Goal: Task Accomplishment & Management: Manage account settings

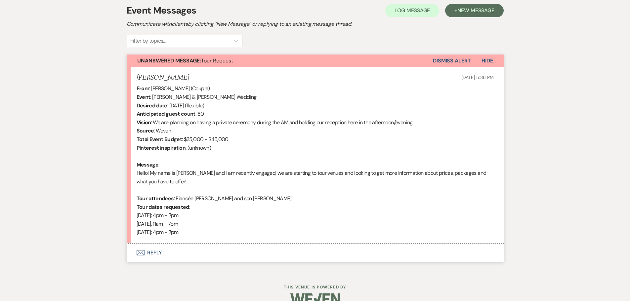
click at [181, 247] on button "Envelope Reply" at bounding box center [315, 253] width 377 height 19
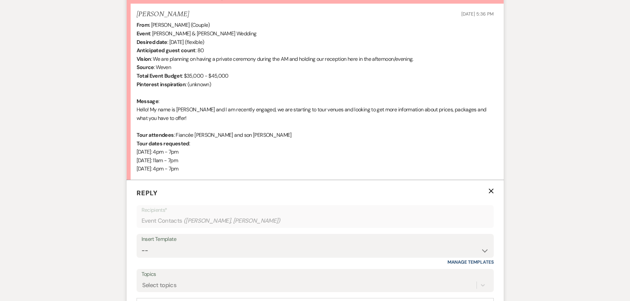
scroll to position [257, 0]
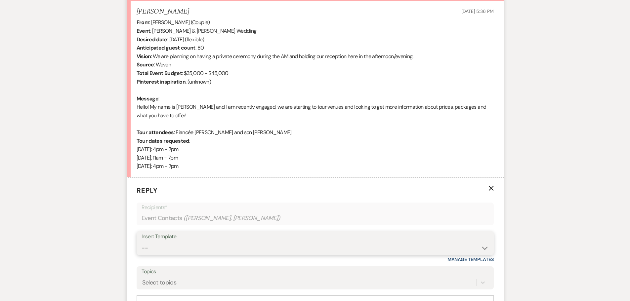
click at [340, 243] on select "-- Wedding Inquiry Response Contract (Pre-Booked Leads) Post Event Thank You 20…" at bounding box center [314, 248] width 347 height 13
select select "505"
click at [141, 242] on select "-- Wedding Inquiry Response Contract (Pre-Booked Leads) Post Event Thank You 20…" at bounding box center [314, 248] width 347 height 13
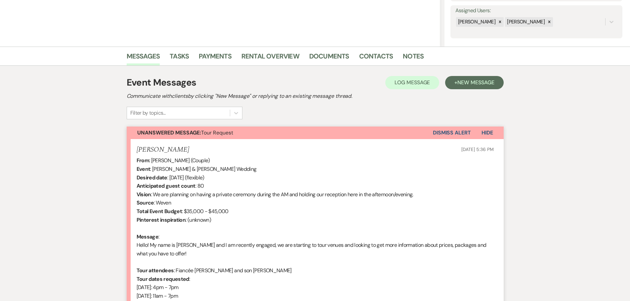
scroll to position [108, 0]
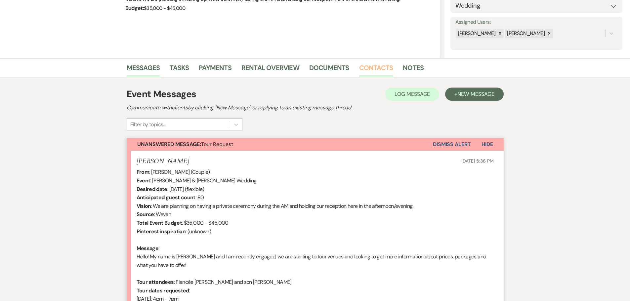
click at [376, 68] on link "Contacts" at bounding box center [376, 69] width 34 height 15
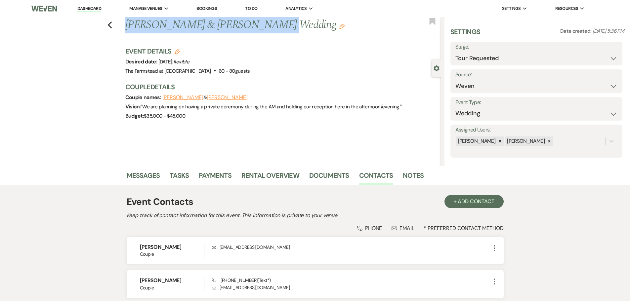
drag, startPoint x: 127, startPoint y: 22, endPoint x: 262, endPoint y: 26, distance: 134.5
click at [262, 26] on div "Previous David Farrar & Maeve Robertson's Wedding Edit" at bounding box center [281, 25] width 319 height 16
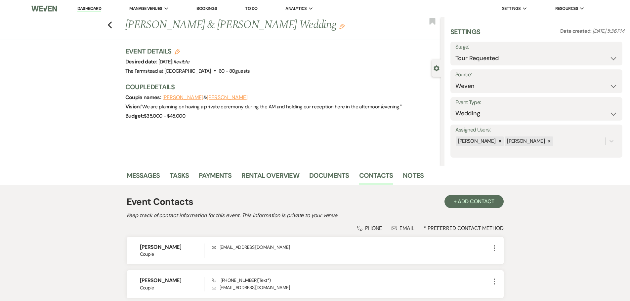
click at [126, 24] on div "Previous David Farrar & Maeve Robertson's Wedding Edit" at bounding box center [281, 25] width 319 height 16
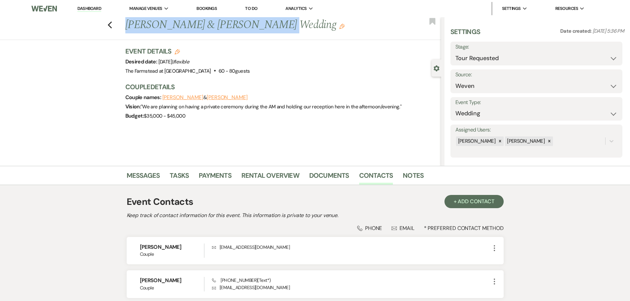
drag, startPoint x: 130, startPoint y: 25, endPoint x: 262, endPoint y: 23, distance: 132.2
click at [262, 23] on h1 "David Farrar & Maeve Robertson's Wedding Edit" at bounding box center [250, 25] width 250 height 16
copy h1 "David Farrar & Maeve Robertson"
click at [144, 173] on link "Messages" at bounding box center [143, 177] width 33 height 15
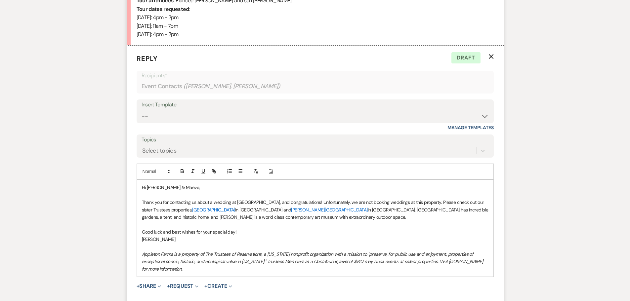
scroll to position [394, 0]
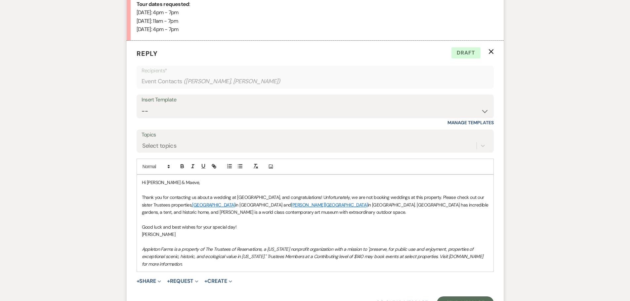
click at [154, 184] on p "Hi David & Maeve," at bounding box center [315, 182] width 346 height 7
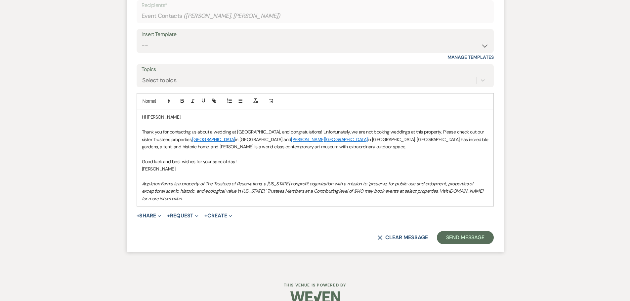
scroll to position [471, 0]
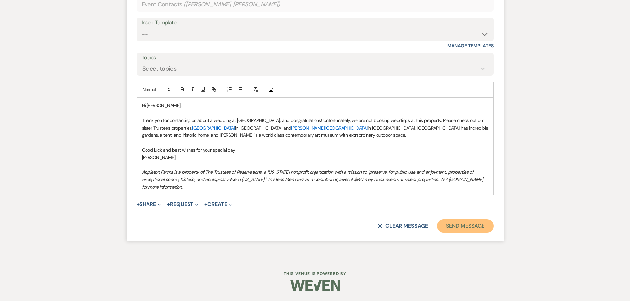
click at [460, 222] on button "Send Message" at bounding box center [465, 225] width 57 height 13
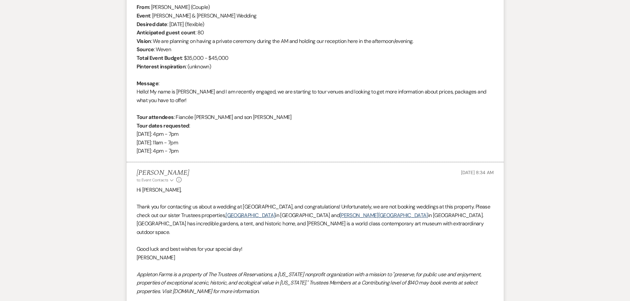
scroll to position [20, 0]
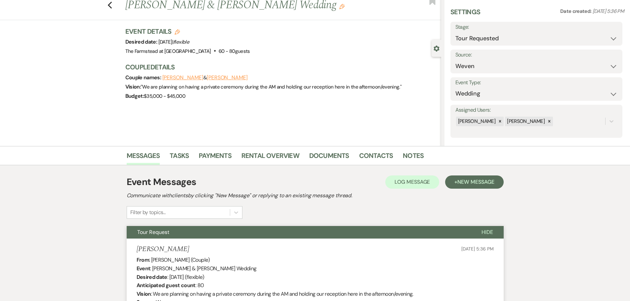
click at [525, 29] on label "Stage:" at bounding box center [536, 27] width 162 height 10
click at [527, 39] on select "Inquiry Follow Up Tour Requested Tour Confirmed Toured Proposal Sent Booked Lost" at bounding box center [536, 38] width 162 height 13
select select "8"
click at [455, 32] on select "Inquiry Follow Up Tour Requested Tour Confirmed Toured Proposal Sent Booked Lost" at bounding box center [536, 38] width 162 height 13
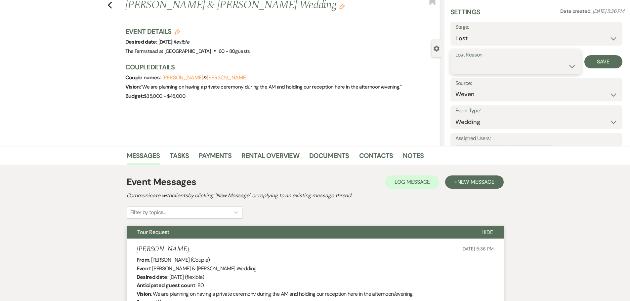
click at [513, 71] on select "Booked Elsewhere Budget Date Unavailable No Response Not a Good Match Capacity …" at bounding box center [515, 66] width 121 height 13
select select "10"
click at [455, 60] on select "Booked Elsewhere Budget Date Unavailable No Response Not a Good Match Capacity …" at bounding box center [515, 66] width 121 height 13
click at [598, 61] on button "Save" at bounding box center [603, 61] width 38 height 13
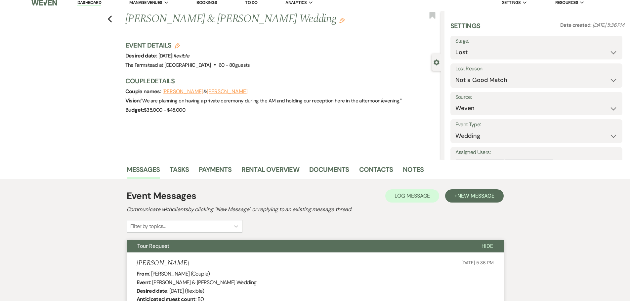
scroll to position [0, 0]
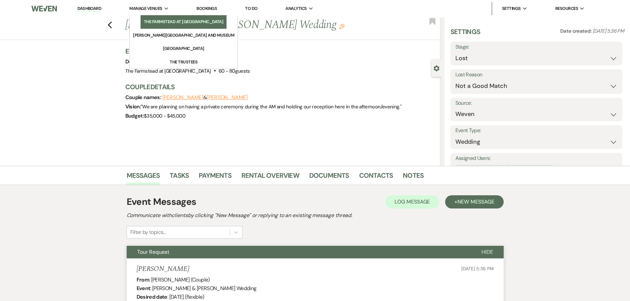
click at [160, 18] on link "The Farmstead at [GEOGRAPHIC_DATA]" at bounding box center [183, 21] width 86 height 13
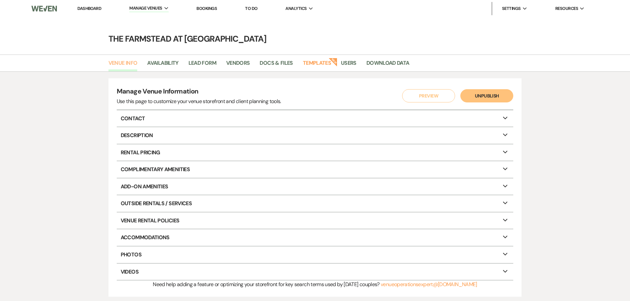
click at [131, 63] on link "Venue Info" at bounding box center [122, 65] width 29 height 13
click at [162, 64] on link "Availability" at bounding box center [162, 65] width 31 height 13
select select "2026"
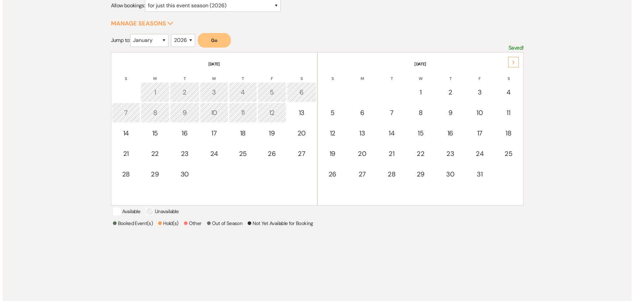
scroll to position [99, 0]
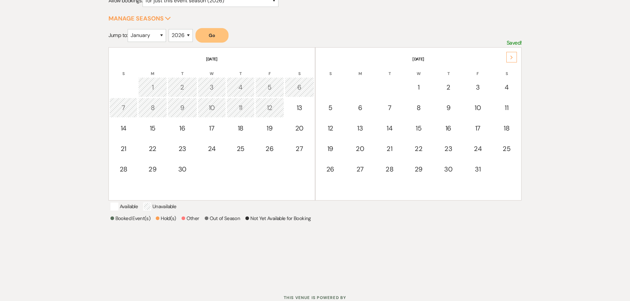
click at [209, 35] on button "Go" at bounding box center [211, 35] width 33 height 15
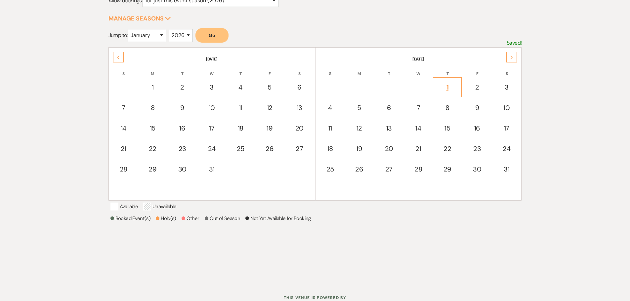
click at [446, 87] on div "1" at bounding box center [446, 87] width 21 height 10
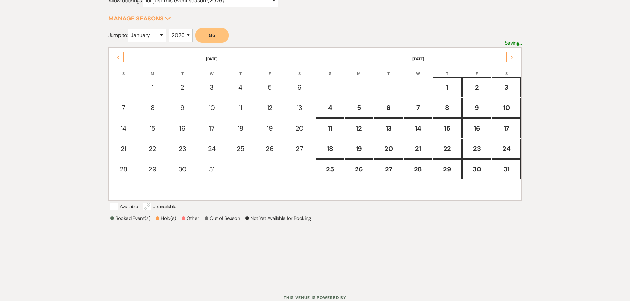
click at [512, 172] on div "31" at bounding box center [505, 169] width 21 height 10
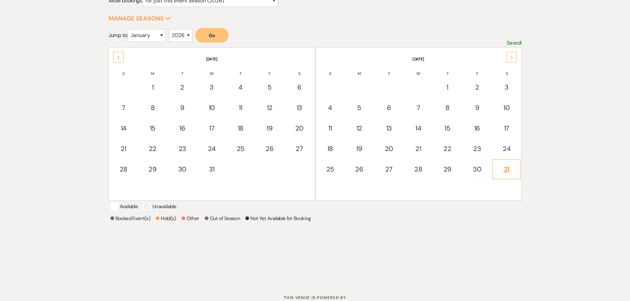
select select "other"
select select "false"
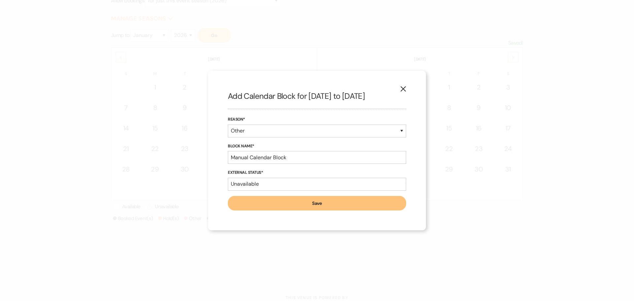
click at [345, 205] on button "Save" at bounding box center [317, 203] width 178 height 15
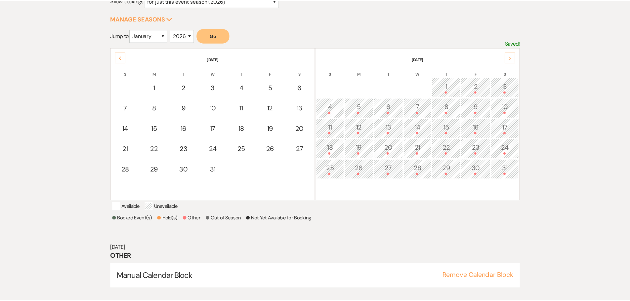
scroll to position [110, 0]
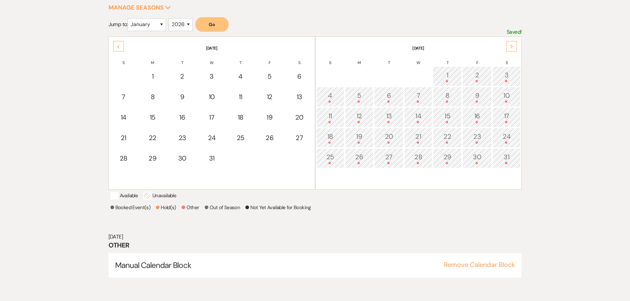
click at [512, 43] on div "Next" at bounding box center [511, 46] width 11 height 11
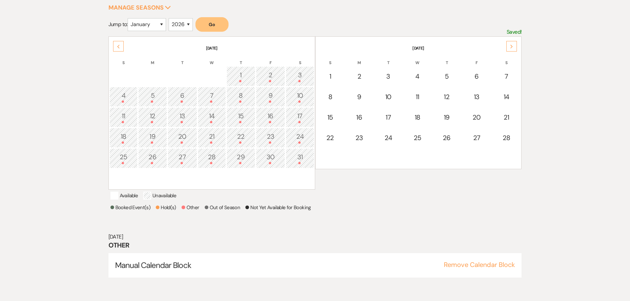
click at [512, 45] on icon "Next" at bounding box center [511, 47] width 3 height 4
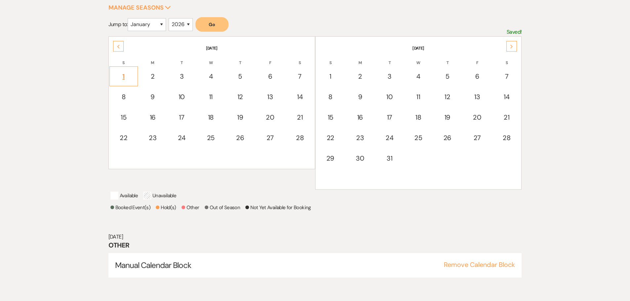
click at [127, 73] on div "1" at bounding box center [123, 76] width 21 height 10
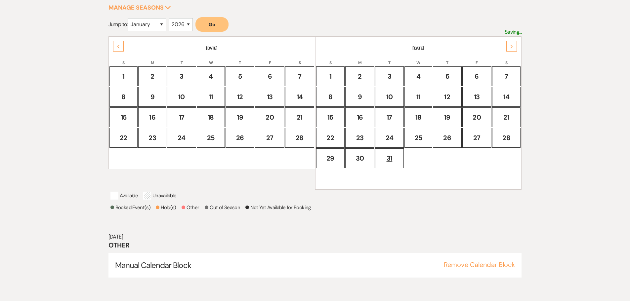
click at [387, 156] on div "31" at bounding box center [388, 158] width 21 height 10
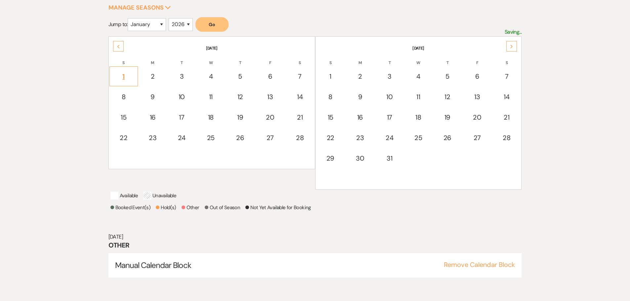
click at [124, 74] on div "1" at bounding box center [123, 76] width 21 height 10
click at [119, 72] on div "1" at bounding box center [123, 76] width 21 height 10
select select "other"
select select "false"
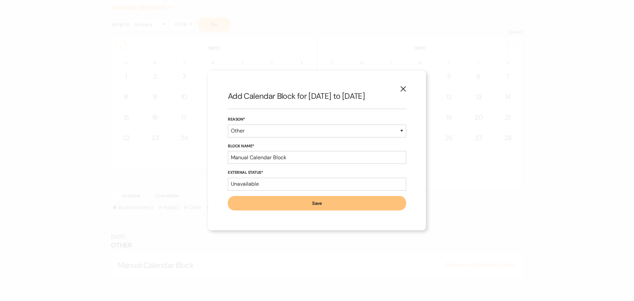
click at [333, 203] on button "Save" at bounding box center [317, 203] width 178 height 15
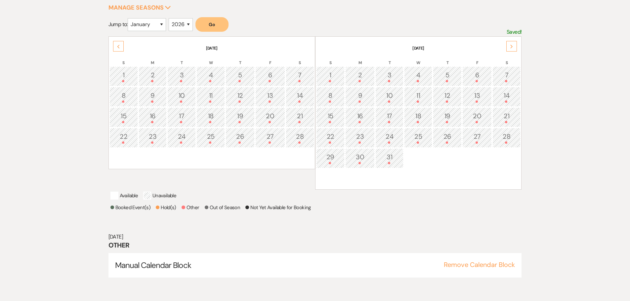
click at [516, 44] on div "Next" at bounding box center [511, 46] width 11 height 11
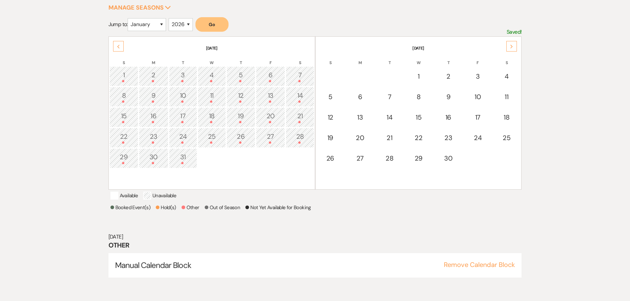
click at [510, 46] on icon "Next" at bounding box center [511, 47] width 3 height 4
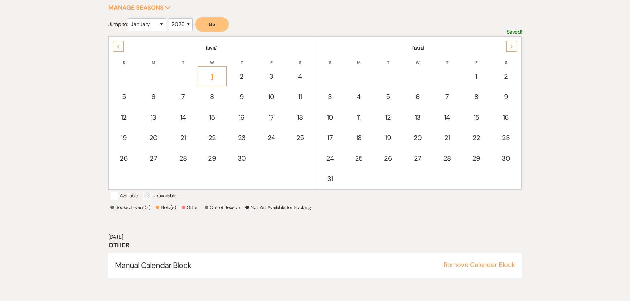
click at [212, 74] on div "1" at bounding box center [211, 76] width 21 height 10
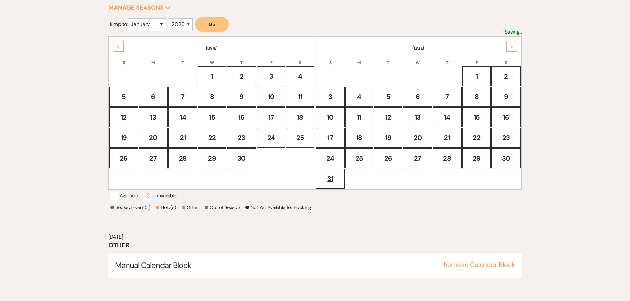
click at [330, 177] on div "31" at bounding box center [330, 179] width 21 height 10
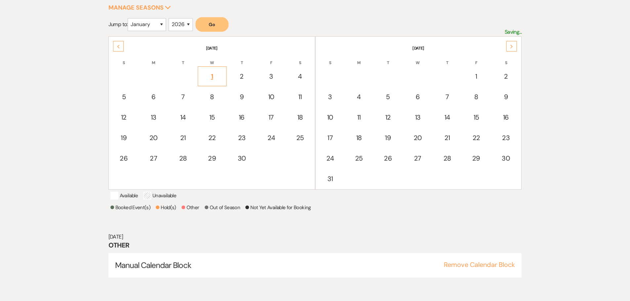
click at [209, 74] on div "1" at bounding box center [211, 76] width 21 height 10
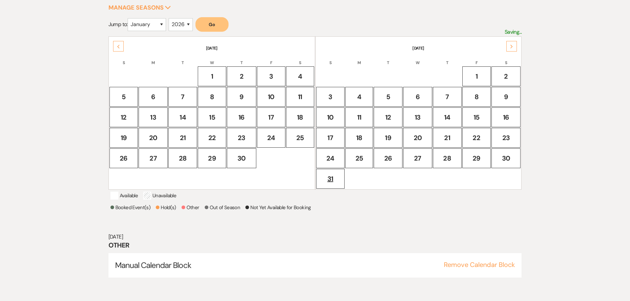
click at [328, 182] on div "31" at bounding box center [330, 179] width 21 height 10
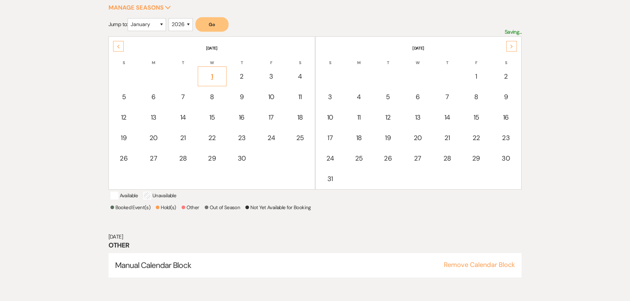
click at [209, 74] on div "1" at bounding box center [211, 76] width 21 height 10
select select "other"
select select "false"
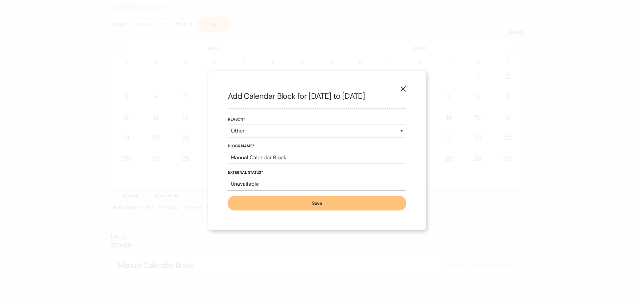
click at [346, 202] on button "Save" at bounding box center [317, 203] width 178 height 15
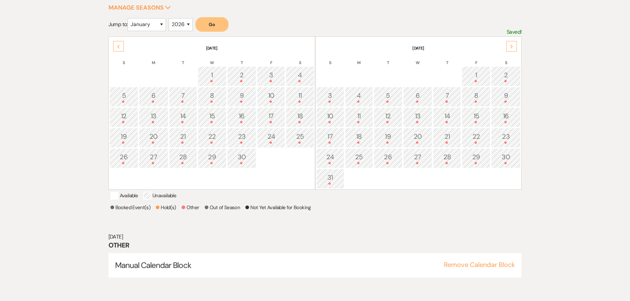
click at [509, 46] on div "Next" at bounding box center [511, 46] width 11 height 11
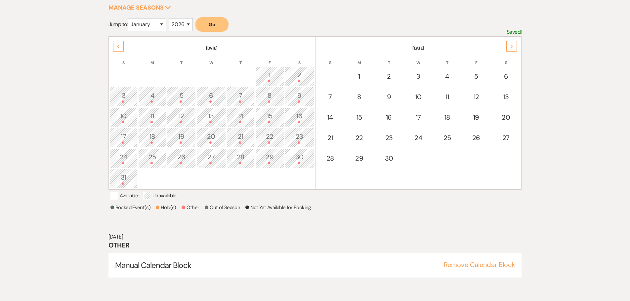
click at [512, 44] on div "Next" at bounding box center [511, 46] width 11 height 11
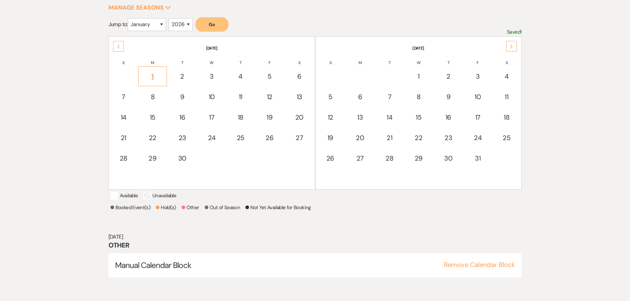
click at [153, 72] on div "1" at bounding box center [152, 76] width 21 height 10
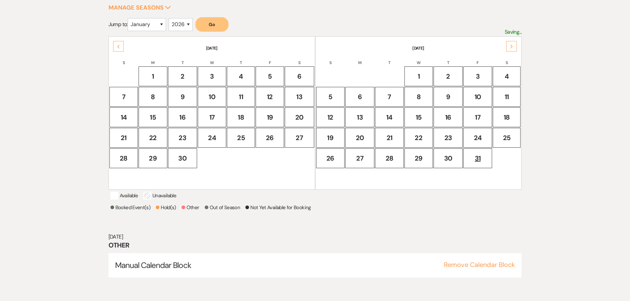
click at [479, 160] on div "31" at bounding box center [477, 158] width 21 height 10
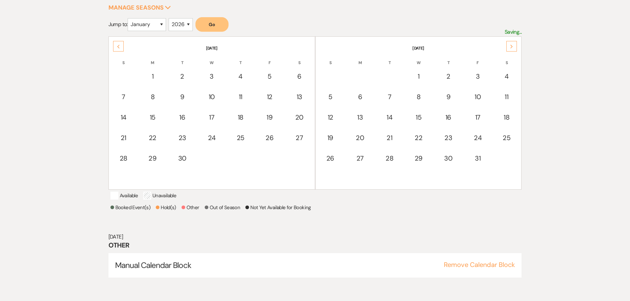
click at [218, 26] on button "Go" at bounding box center [211, 24] width 33 height 15
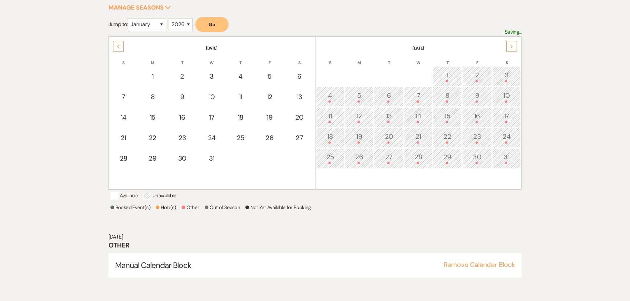
click at [218, 26] on button "Go" at bounding box center [211, 24] width 33 height 15
click at [514, 45] on div "Next" at bounding box center [511, 46] width 11 height 11
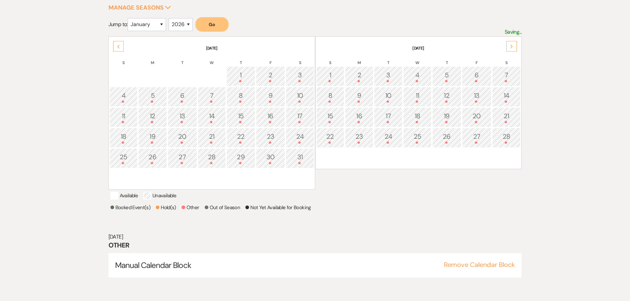
click at [514, 45] on div "Next" at bounding box center [511, 46] width 11 height 11
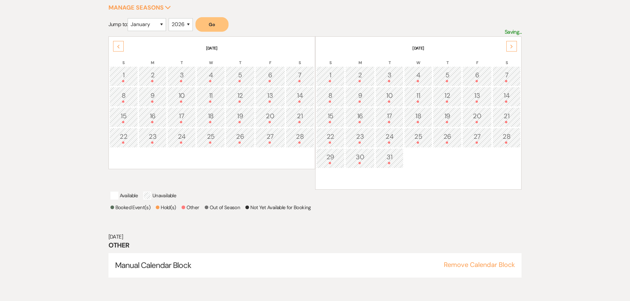
click at [514, 45] on div "Next" at bounding box center [511, 46] width 11 height 11
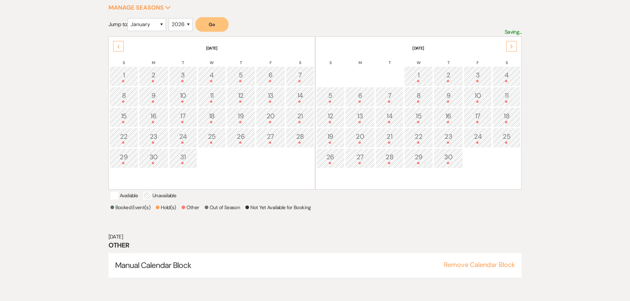
click at [514, 45] on div "Next" at bounding box center [511, 46] width 11 height 11
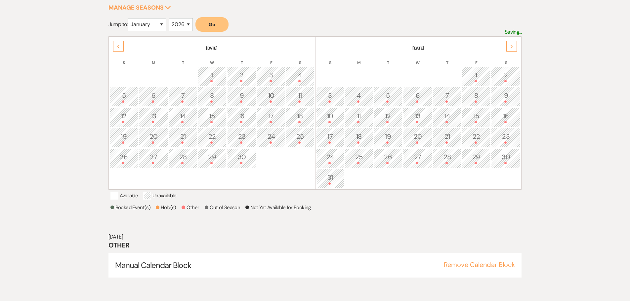
click at [514, 45] on div "Next" at bounding box center [511, 46] width 11 height 11
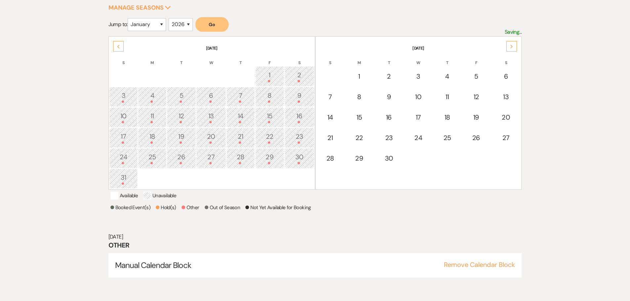
click at [514, 45] on div "Next" at bounding box center [511, 46] width 11 height 11
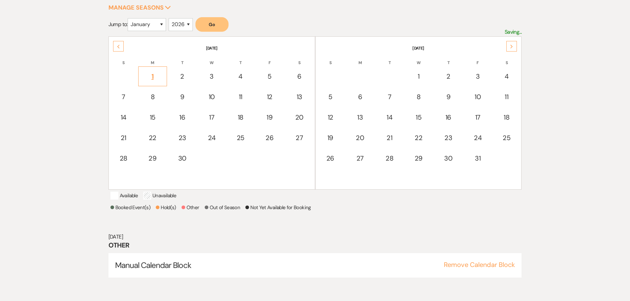
click at [153, 74] on div "1" at bounding box center [152, 76] width 21 height 10
select select "other"
select select "false"
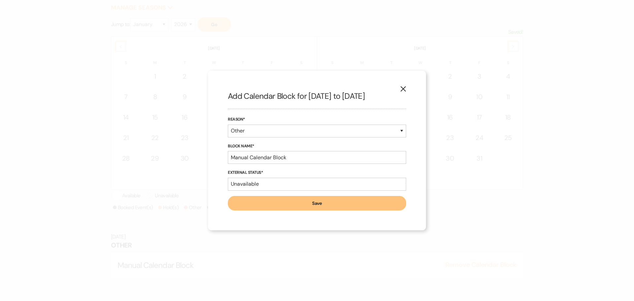
click at [334, 202] on button "Save" at bounding box center [317, 203] width 178 height 15
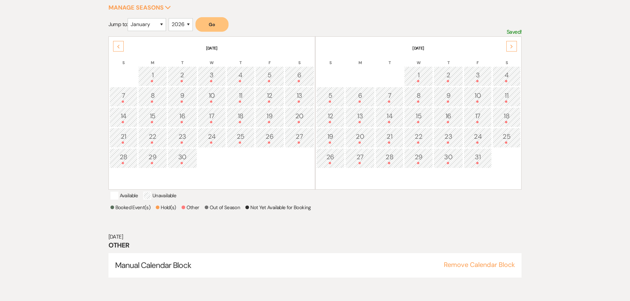
click at [510, 47] on icon "Next" at bounding box center [511, 47] width 3 height 4
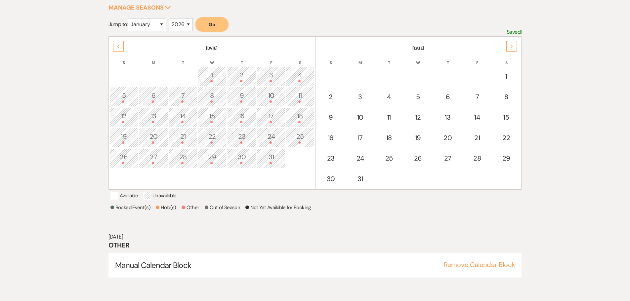
click at [510, 47] on icon "Next" at bounding box center [511, 47] width 3 height 4
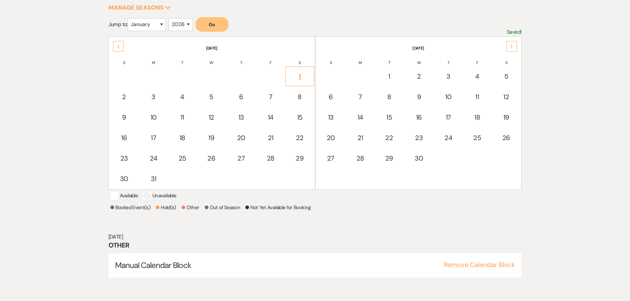
click at [301, 75] on div "1" at bounding box center [299, 76] width 21 height 10
select select "other"
select select "false"
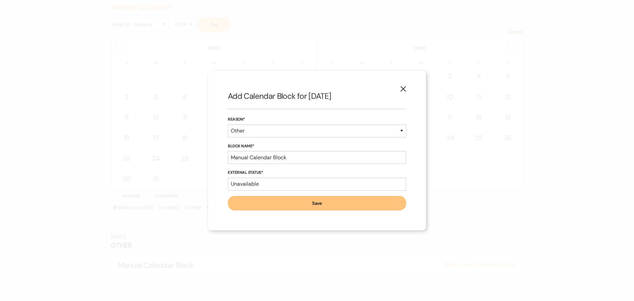
click at [406, 83] on button "X" at bounding box center [404, 89] width 10 height 12
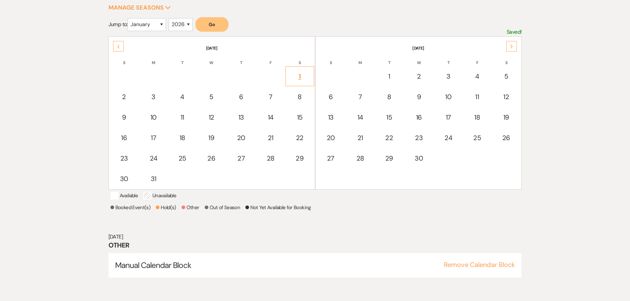
click at [298, 77] on div "1" at bounding box center [299, 76] width 21 height 10
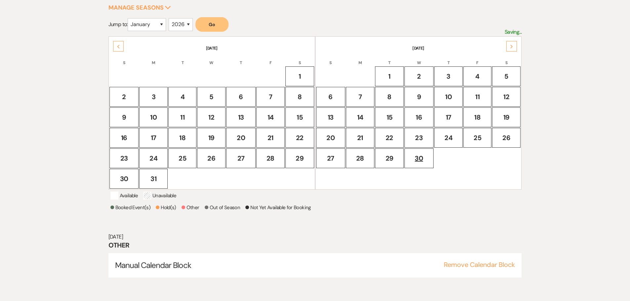
click at [417, 156] on div "30" at bounding box center [419, 158] width 22 height 10
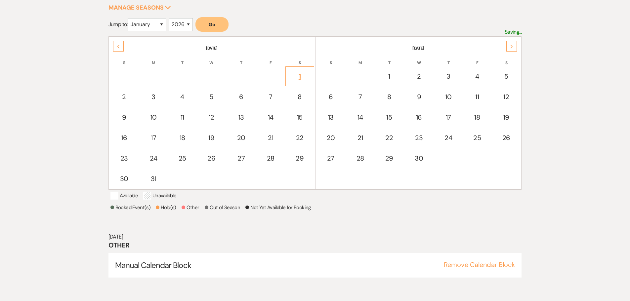
click at [298, 76] on div "1" at bounding box center [299, 76] width 21 height 10
select select "other"
select select "false"
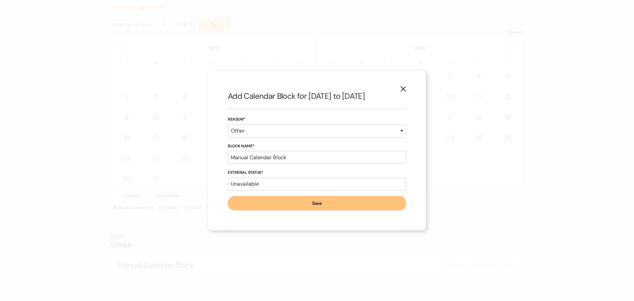
click at [322, 204] on button "Save" at bounding box center [317, 203] width 178 height 15
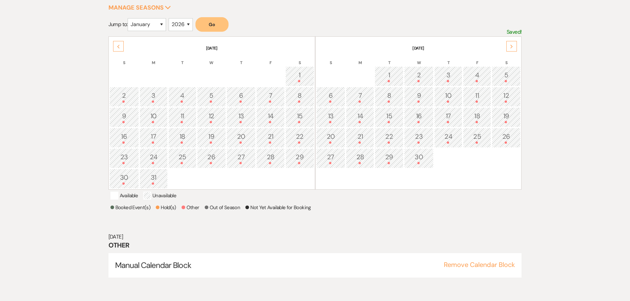
click at [513, 45] on icon "Next" at bounding box center [511, 47] width 3 height 4
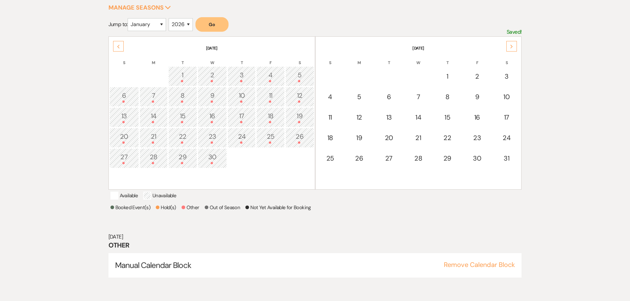
click at [513, 45] on icon "Next" at bounding box center [511, 47] width 3 height 4
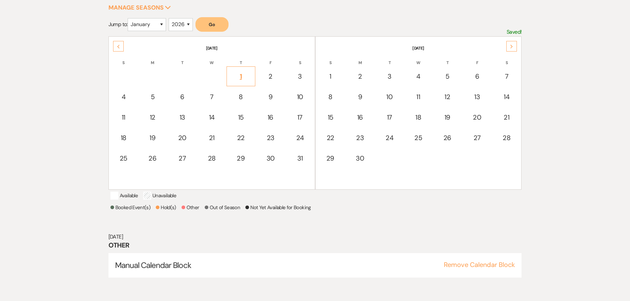
click at [236, 76] on div "1" at bounding box center [240, 76] width 21 height 10
select select "other"
select select "false"
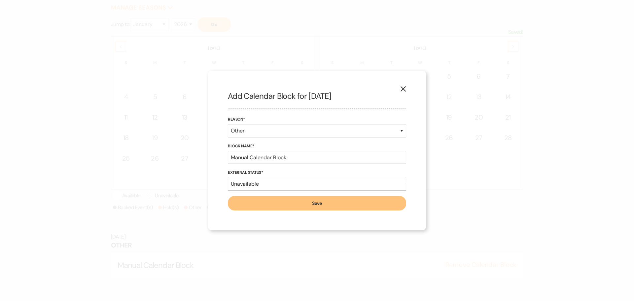
click at [404, 84] on button "X" at bounding box center [404, 89] width 10 height 12
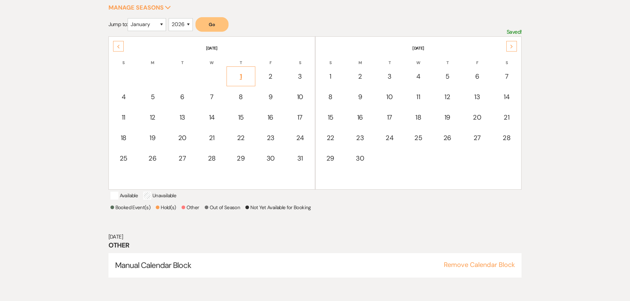
click at [239, 74] on div "1" at bounding box center [240, 76] width 21 height 10
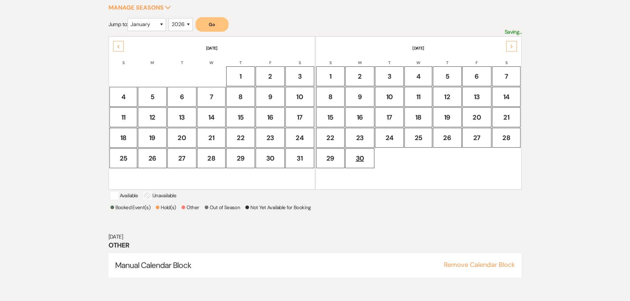
click at [356, 156] on div "30" at bounding box center [360, 158] width 22 height 10
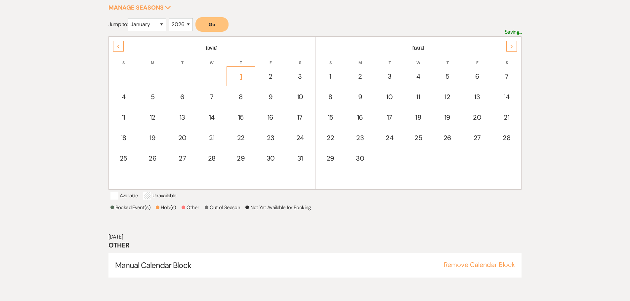
click at [236, 76] on div "1" at bounding box center [240, 76] width 21 height 10
select select "other"
select select "false"
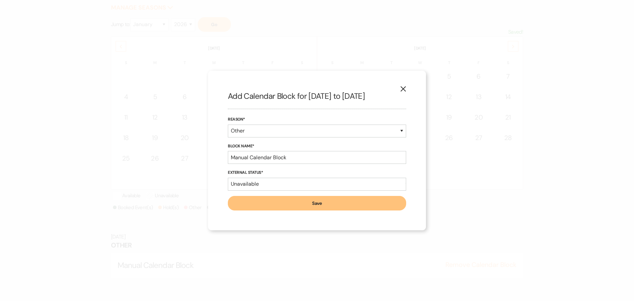
click at [315, 199] on button "Save" at bounding box center [317, 203] width 178 height 15
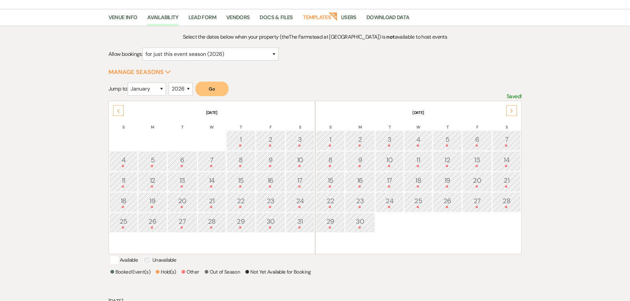
scroll to position [0, 0]
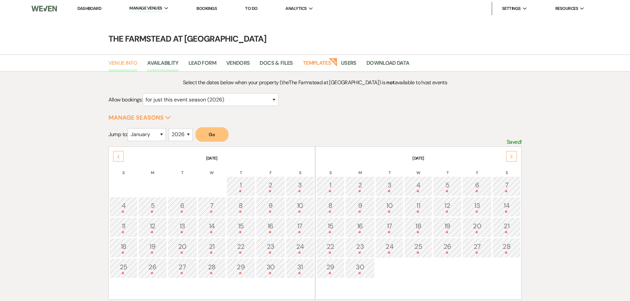
click at [124, 61] on link "Venue Info" at bounding box center [122, 65] width 29 height 13
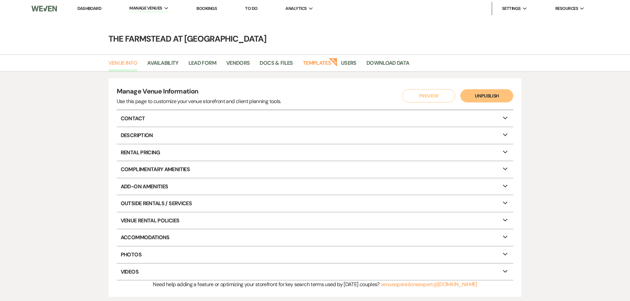
click at [120, 66] on link "Venue Info" at bounding box center [122, 65] width 29 height 13
click at [137, 131] on p "Description Expand" at bounding box center [315, 135] width 397 height 17
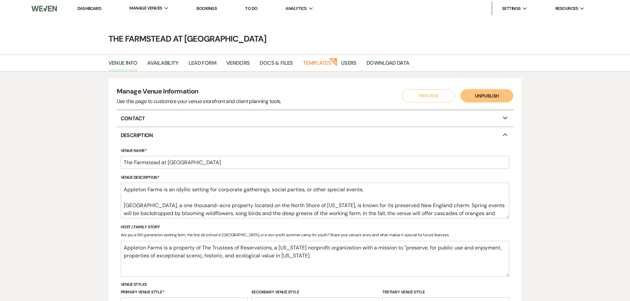
select select "14"
select select "17"
select select "1"
click at [369, 193] on textarea "Appleton Farms is an idyllic setting for corporate gatherings, social parties, …" at bounding box center [315, 201] width 389 height 36
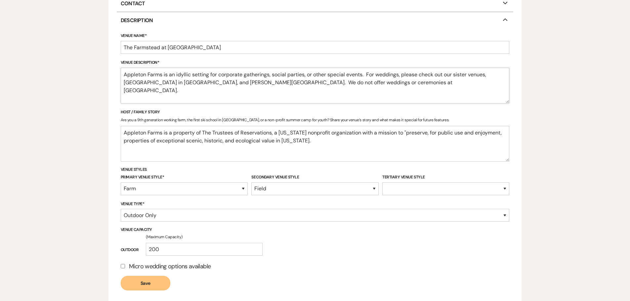
scroll to position [132, 0]
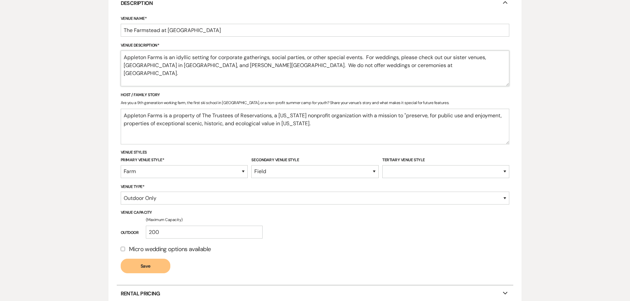
type textarea "Appleton Farms is an idyllic setting for corporate gatherings, social parties, …"
click at [317, 130] on textarea "Appleton Farms is a property of The Trustees of Reservations, a Massachusetts n…" at bounding box center [315, 127] width 389 height 36
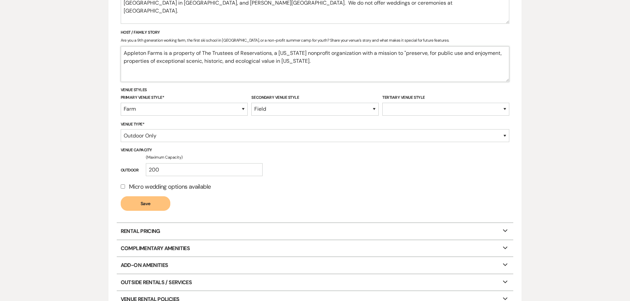
scroll to position [198, 0]
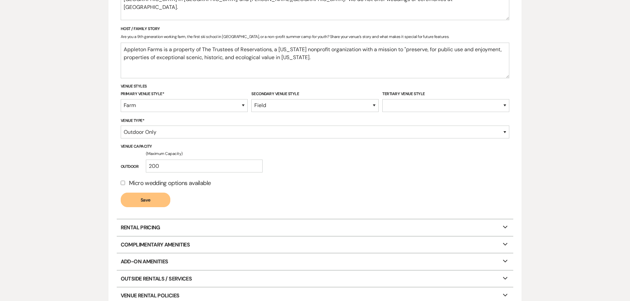
click at [150, 200] on button "Save" at bounding box center [146, 200] width 50 height 15
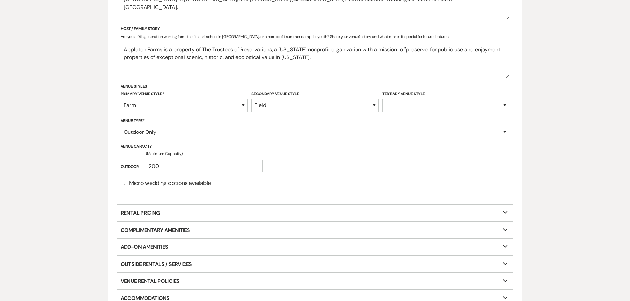
click at [242, 207] on p "Rental Pricing Expand" at bounding box center [315, 213] width 397 height 17
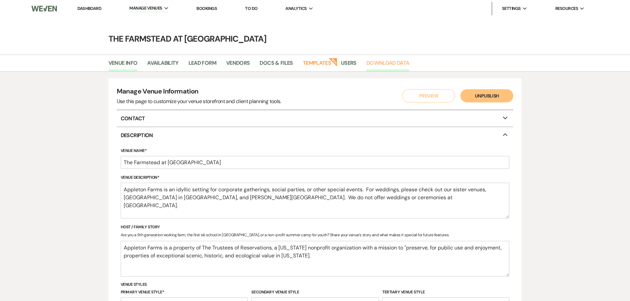
click at [389, 64] on link "Download Data" at bounding box center [387, 65] width 43 height 13
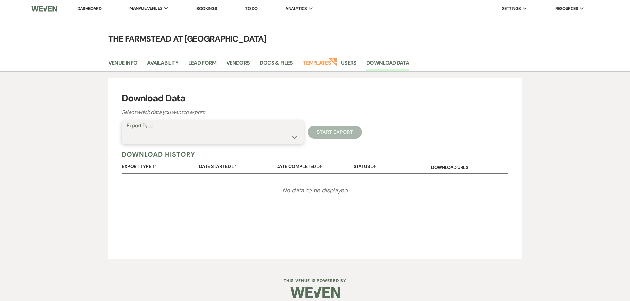
click at [293, 138] on select "Availability Calendar Information Category Templates Contacts Information Event…" at bounding box center [213, 137] width 172 height 13
select select "contactsInfo"
click at [127, 131] on select "Availability Calendar Information Category Templates Contacts Information Event…" at bounding box center [213, 137] width 172 height 13
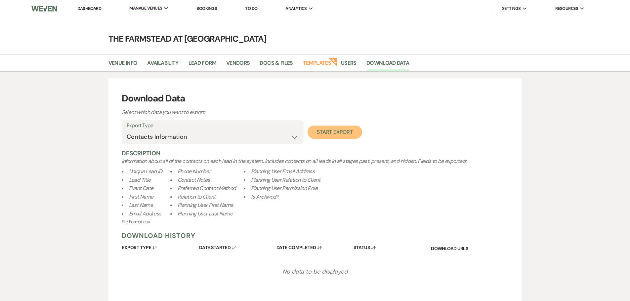
click at [332, 132] on button "Start Export" at bounding box center [334, 132] width 55 height 13
select select
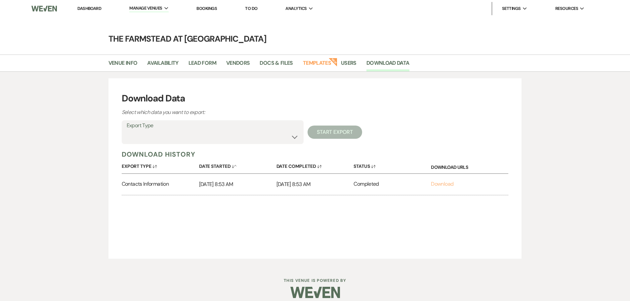
click at [442, 182] on link "Download" at bounding box center [442, 183] width 22 height 7
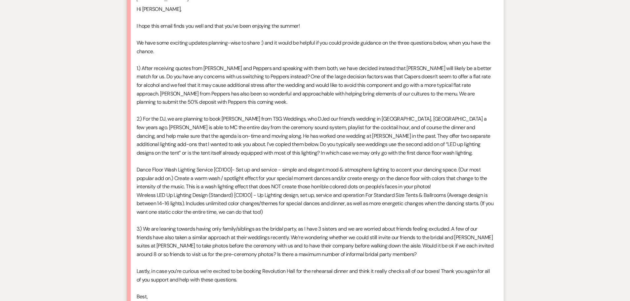
scroll to position [5336, 0]
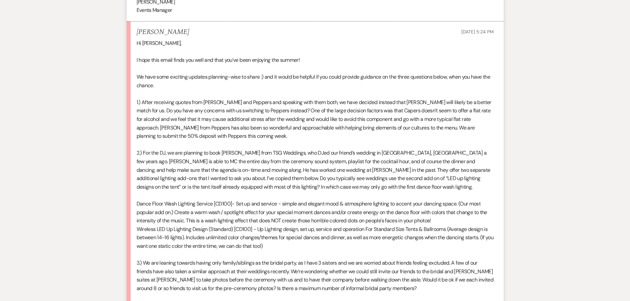
click at [351, 289] on div "Hi [PERSON_NAME], I hope this email finds you well and that you’ve been enjoyin…" at bounding box center [314, 191] width 357 height 304
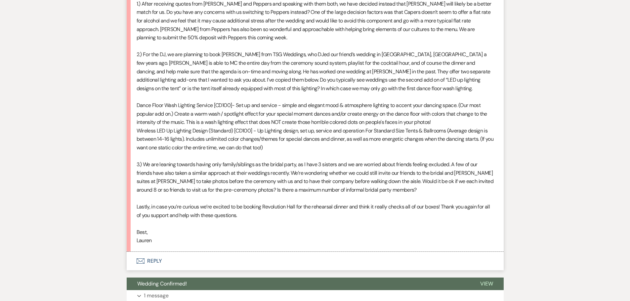
scroll to position [5369, 0]
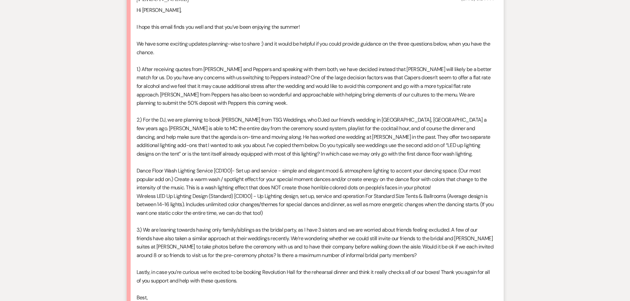
click at [230, 285] on div "Hi [PERSON_NAME], I hope this email finds you well and that you’ve been enjoyin…" at bounding box center [314, 158] width 357 height 304
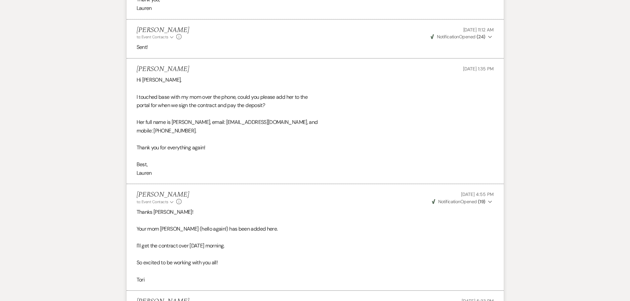
scroll to position [4609, 0]
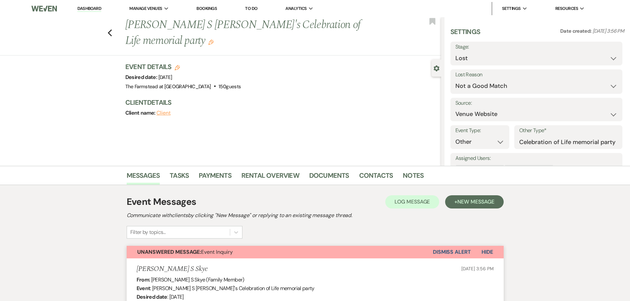
click at [442, 252] on button "Dismiss Alert" at bounding box center [452, 252] width 38 height 13
